Goal: Information Seeking & Learning: Learn about a topic

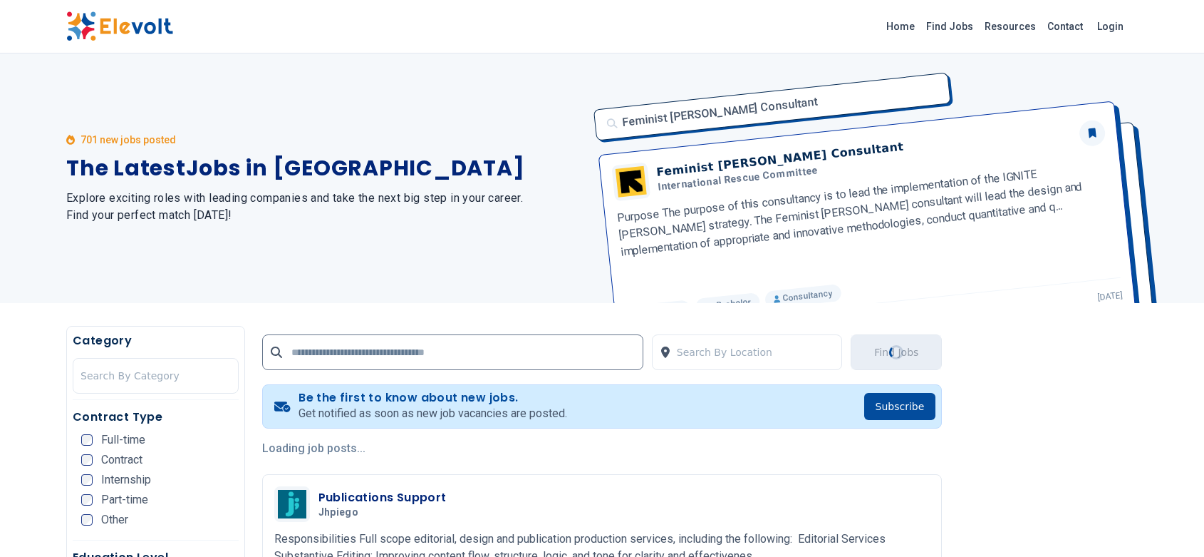
scroll to position [1716, 0]
